Goal: Navigation & Orientation: Find specific page/section

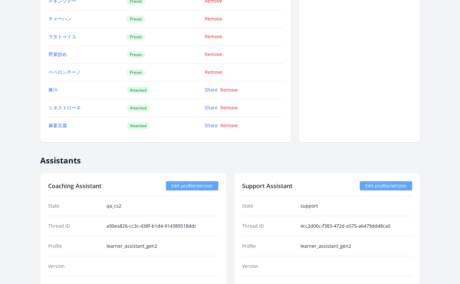
scroll to position [890, 0]
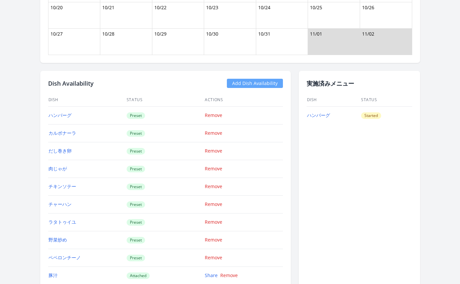
scroll to position [844, 0]
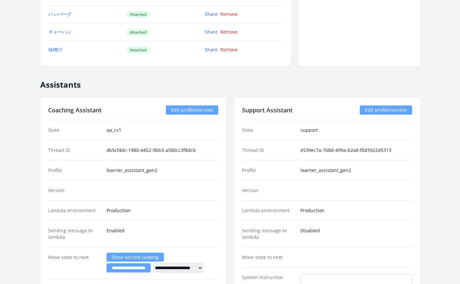
scroll to position [787, 0]
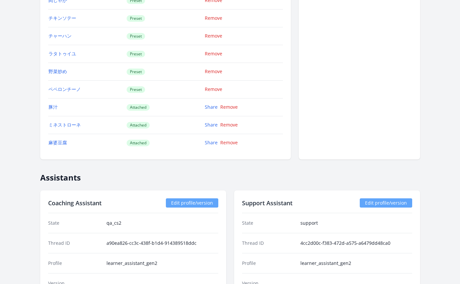
scroll to position [940, 0]
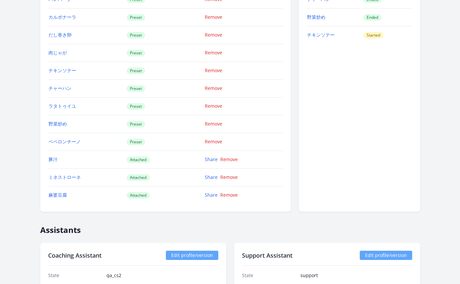
scroll to position [877, 0]
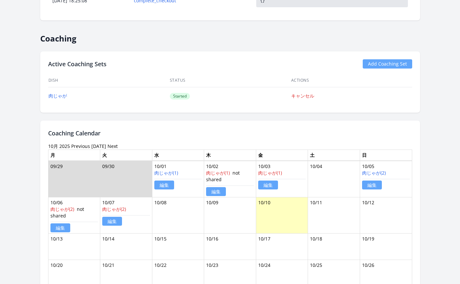
scroll to position [756, 0]
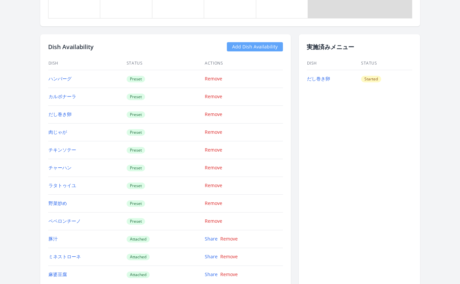
scroll to position [757, 0]
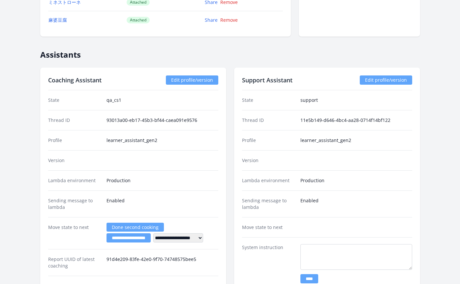
scroll to position [743, 0]
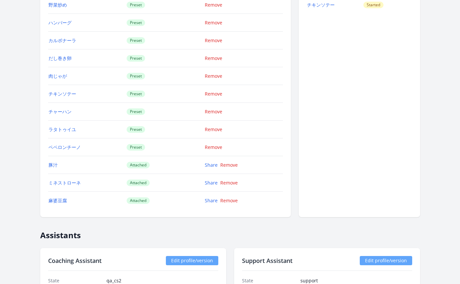
scroll to position [1084, 0]
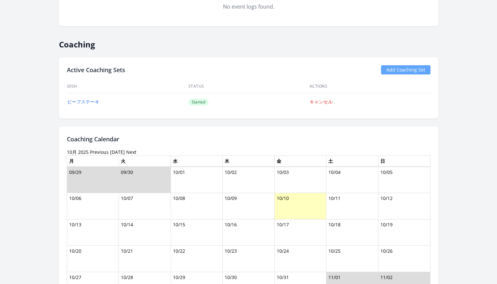
scroll to position [605, 0]
